Goal: Information Seeking & Learning: Learn about a topic

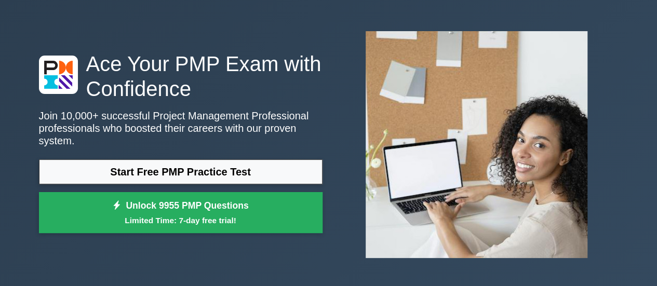
scroll to position [52, 0]
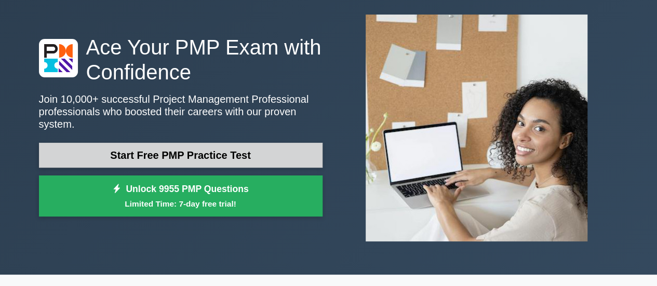
click at [215, 147] on link "Start Free PMP Practice Test" at bounding box center [180, 155] width 283 height 25
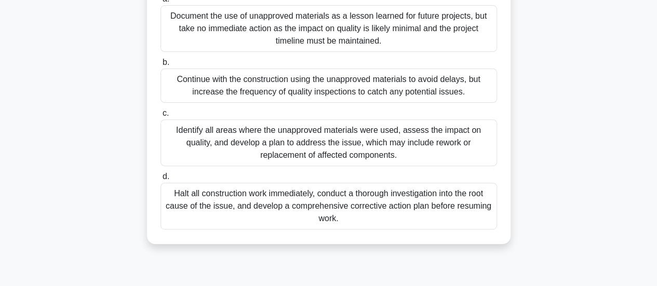
scroll to position [156, 0]
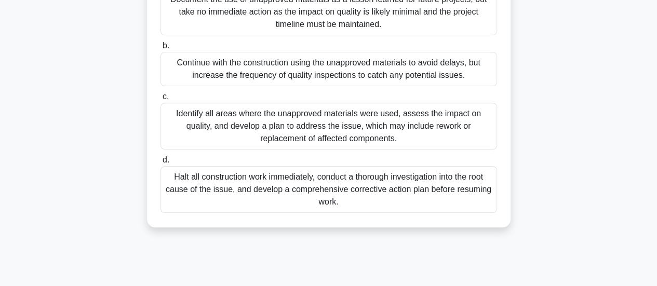
click at [414, 126] on div "Identify all areas where the unapproved materials were used, assess the impact …" at bounding box center [328, 126] width 336 height 47
click at [160, 100] on input "c. Identify all areas where the unapproved materials were used, assess the impa…" at bounding box center [160, 96] width 0 height 7
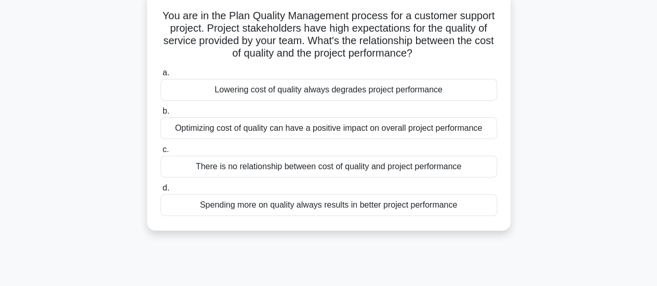
scroll to position [52, 0]
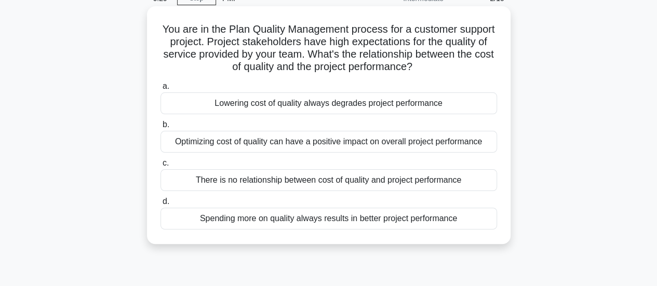
click at [387, 144] on div "Optimizing cost of quality can have a positive impact on overall project perfor…" at bounding box center [328, 142] width 336 height 22
click at [160, 128] on input "b. Optimizing cost of quality can have a positive impact on overall project per…" at bounding box center [160, 124] width 0 height 7
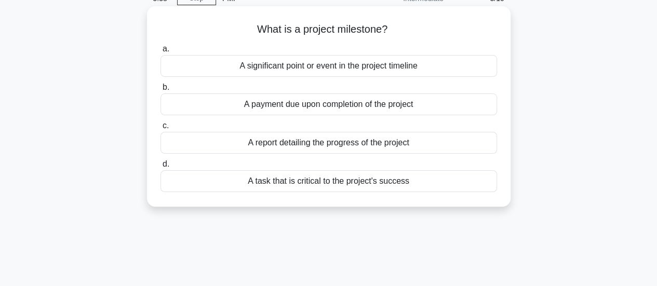
click at [444, 64] on div "A significant point or event in the project timeline" at bounding box center [328, 66] width 336 height 22
click at [160, 52] on input "a. A significant point or event in the project timeline" at bounding box center [160, 49] width 0 height 7
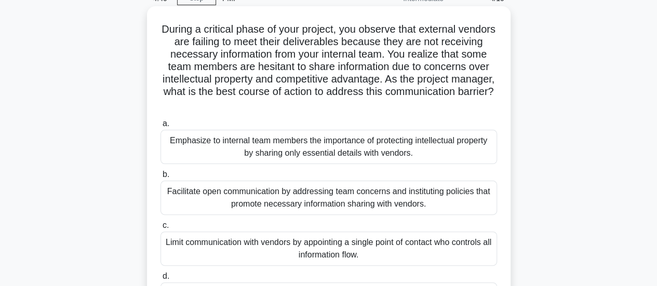
click at [448, 146] on div "Emphasize to internal team members the importance of protecting intellectual pr…" at bounding box center [328, 147] width 336 height 34
click at [160, 127] on input "a. Emphasize to internal team members the importance of protecting intellectual…" at bounding box center [160, 123] width 0 height 7
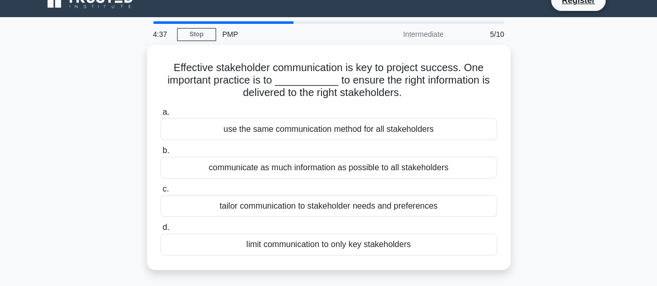
scroll to position [0, 0]
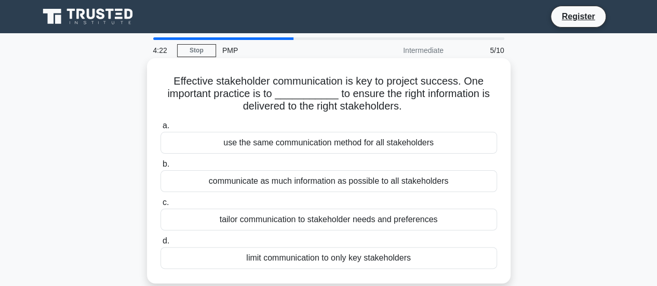
click at [444, 222] on div "tailor communication to stakeholder needs and preferences" at bounding box center [328, 220] width 336 height 22
click at [160, 206] on input "c. tailor communication to stakeholder needs and preferences" at bounding box center [160, 202] width 0 height 7
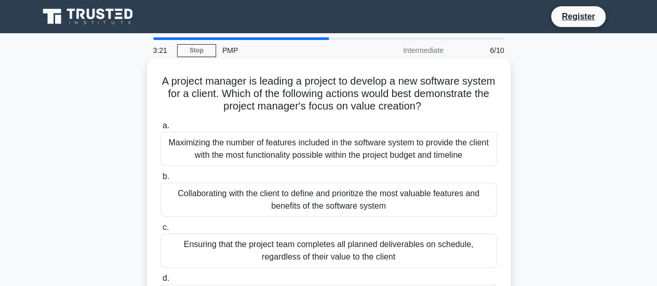
click at [404, 199] on div "Collaborating with the client to define and prioritize the most valuable featur…" at bounding box center [328, 200] width 336 height 34
click at [160, 180] on input "b. Collaborating with the client to define and prioritize the most valuable fea…" at bounding box center [160, 176] width 0 height 7
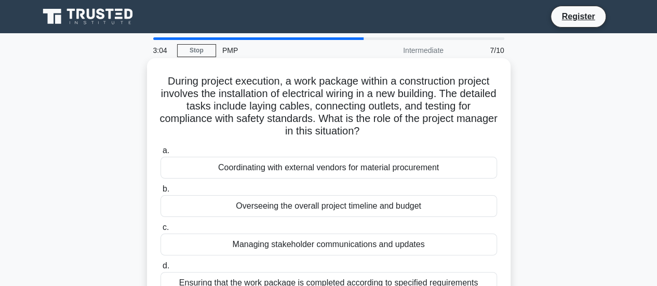
scroll to position [52, 0]
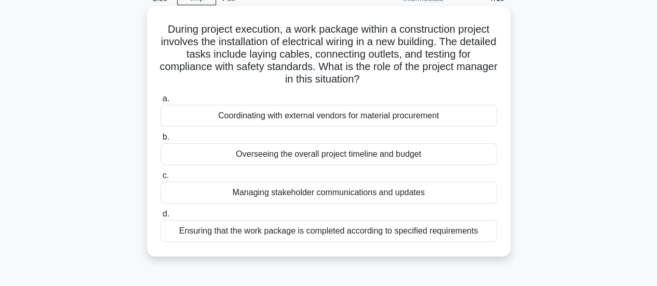
click at [444, 119] on div "Coordinating with external vendors for material procurement" at bounding box center [328, 116] width 336 height 22
click at [160, 102] on input "a. Coordinating with external vendors for material procurement" at bounding box center [160, 99] width 0 height 7
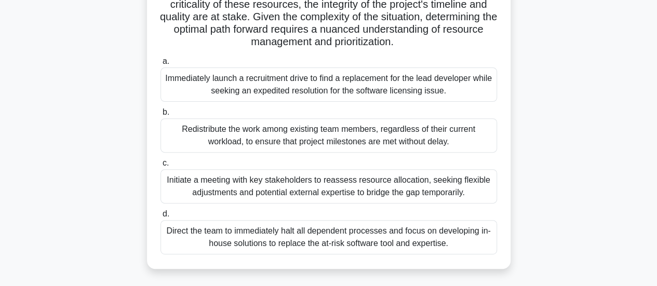
scroll to position [156, 0]
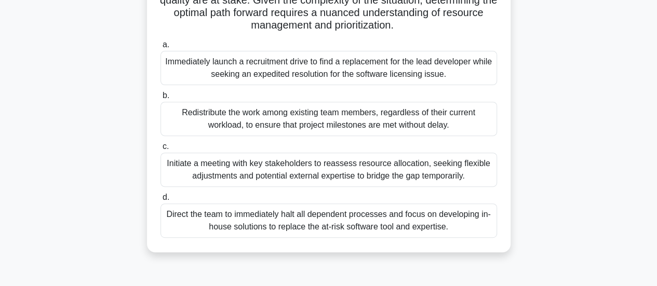
click at [468, 176] on div "Initiate a meeting with key stakeholders to reassess resource allocation, seeki…" at bounding box center [328, 170] width 336 height 34
click at [160, 150] on input "c. Initiate a meeting with key stakeholders to reassess resource allocation, se…" at bounding box center [160, 146] width 0 height 7
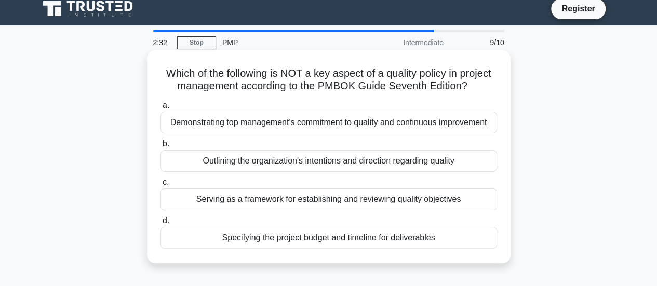
scroll to position [0, 0]
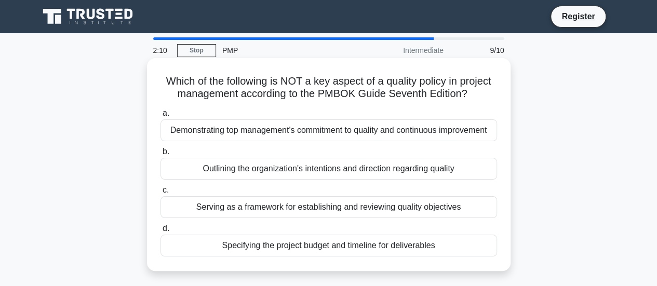
click at [454, 129] on div "Demonstrating top management's commitment to quality and continuous improvement" at bounding box center [328, 130] width 336 height 22
click at [160, 117] on input "a. Demonstrating top management's commitment to quality and continuous improvem…" at bounding box center [160, 113] width 0 height 7
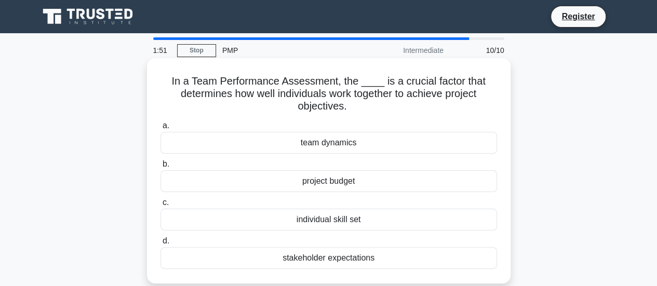
click at [372, 221] on div "individual skill set" at bounding box center [328, 220] width 336 height 22
click at [160, 206] on input "c. individual skill set" at bounding box center [160, 202] width 0 height 7
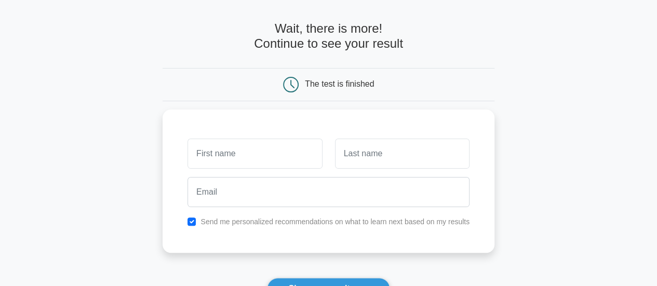
scroll to position [52, 0]
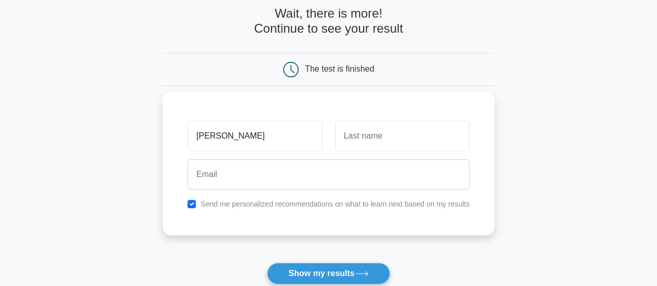
type input "[PERSON_NAME]"
click at [423, 138] on input "text" at bounding box center [402, 136] width 134 height 30
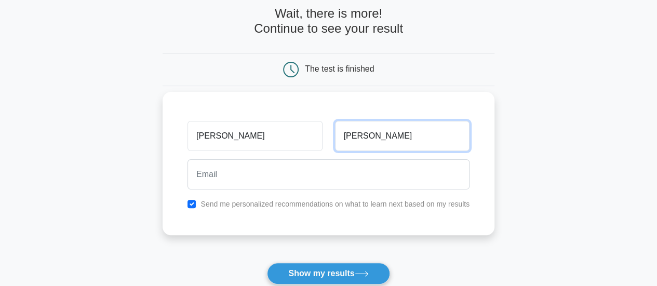
type input "[PERSON_NAME]"
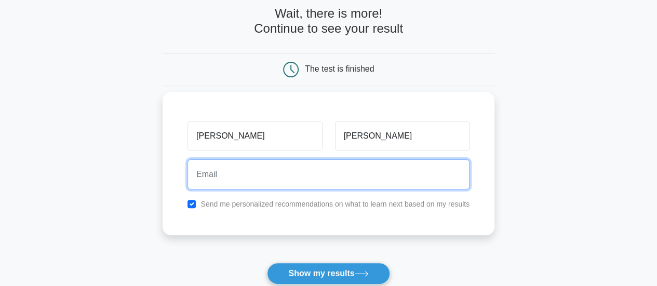
click at [398, 175] on input "email" at bounding box center [328, 174] width 282 height 30
type input "[PERSON_NAME][EMAIL_ADDRESS][PERSON_NAME][DOMAIN_NAME]"
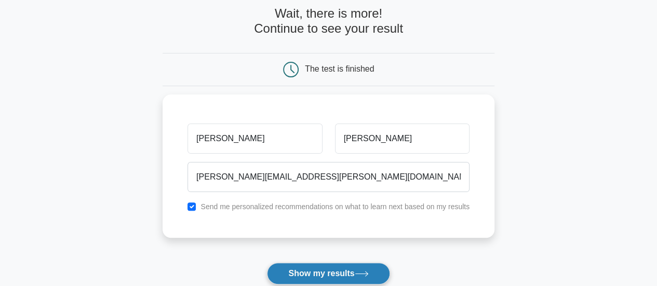
click at [341, 271] on button "Show my results" at bounding box center [328, 274] width 122 height 22
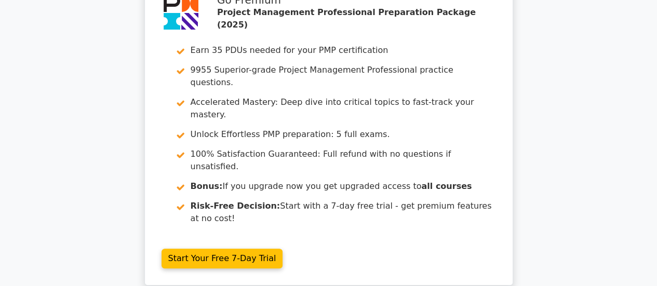
scroll to position [4, 0]
